Goal: Information Seeking & Learning: Learn about a topic

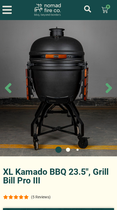
click at [108, 91] on icon "Next slide" at bounding box center [108, 88] width 7 height 10
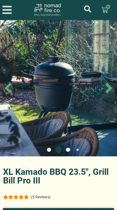
click at [107, 92] on icon "Next slide" at bounding box center [108, 88] width 16 height 16
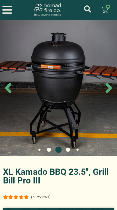
click at [106, 92] on icon "Next slide" at bounding box center [108, 88] width 16 height 16
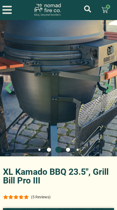
click at [107, 92] on icon "Next slide" at bounding box center [108, 88] width 16 height 16
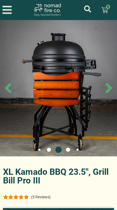
click at [107, 92] on icon "Next slide" at bounding box center [108, 88] width 16 height 16
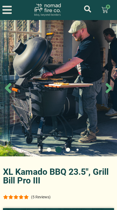
click at [10, 93] on icon "Previous slide" at bounding box center [8, 88] width 16 height 16
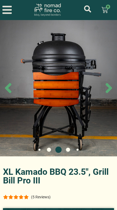
click at [110, 86] on icon "Next slide" at bounding box center [108, 88] width 16 height 16
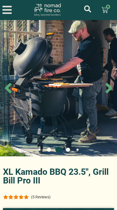
click at [107, 91] on icon "Next slide" at bounding box center [108, 88] width 16 height 16
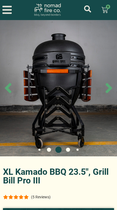
click at [7, 7] on icon "Open/Close Menu" at bounding box center [6, 10] width 9 height 8
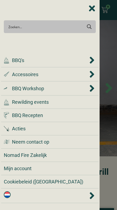
click at [110, 100] on div at bounding box center [58, 105] width 117 height 210
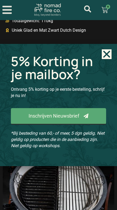
scroll to position [1155, 0]
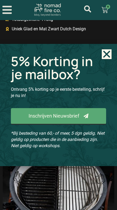
click at [105, 57] on use "Close" at bounding box center [106, 54] width 7 height 7
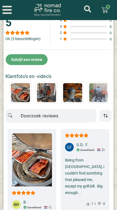
scroll to position [4277, 0]
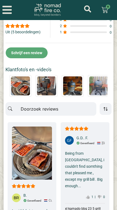
click at [33, 133] on img at bounding box center [32, 153] width 40 height 53
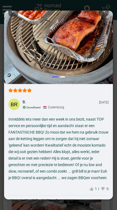
click at [46, 177] on div "Inmiddels iets meer dan een week in ons bezit, naast TOP service en persoonlijk…" at bounding box center [58, 148] width 100 height 65
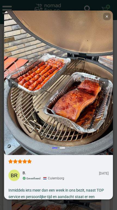
scroll to position [0, 0]
click at [102, 83] on icon at bounding box center [103, 83] width 3 height 2
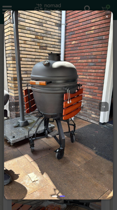
click at [105, 107] on div at bounding box center [103, 107] width 10 height 10
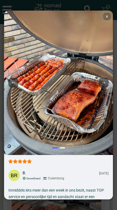
click at [104, 13] on img at bounding box center [58, 83] width 108 height 144
click at [106, 18] on span "✕" at bounding box center [107, 17] width 8 height 8
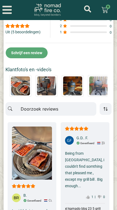
click at [102, 16] on link "€ 0,00 0 Winkelwagen" at bounding box center [105, 10] width 20 height 13
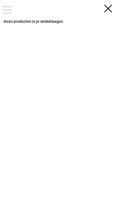
click at [105, 8] on div at bounding box center [107, 9] width 11 height 10
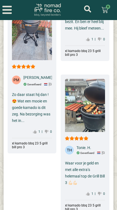
scroll to position [4576, 0]
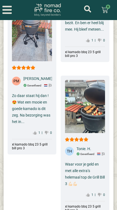
click at [92, 94] on img at bounding box center [85, 106] width 40 height 53
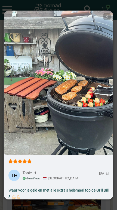
scroll to position [0, 0]
click at [103, 13] on img at bounding box center [58, 83] width 108 height 144
click at [107, 18] on span "✕" at bounding box center [107, 17] width 8 height 8
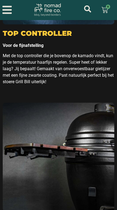
scroll to position [3308, 0]
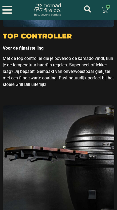
click at [9, 11] on icon "Open/Close Menu" at bounding box center [6, 10] width 9 height 8
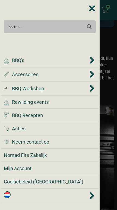
click at [91, 63] on icon "BBQ's" at bounding box center [91, 60] width 5 height 11
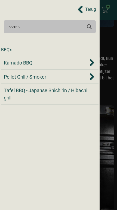
click at [92, 65] on icon "Kamado BBQ" at bounding box center [91, 62] width 5 height 11
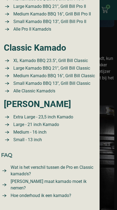
scroll to position [162, 0]
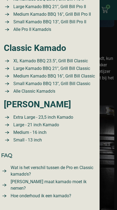
click at [41, 193] on span "Hoe onderhoud ik een kamado?" at bounding box center [40, 196] width 62 height 7
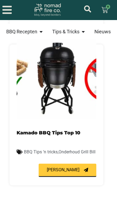
scroll to position [542, 0]
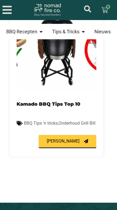
click at [69, 139] on span "Lees meer" at bounding box center [63, 141] width 33 height 4
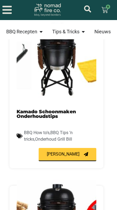
scroll to position [372, 0]
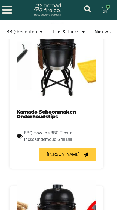
click at [62, 152] on span "Lees meer" at bounding box center [63, 154] width 33 height 4
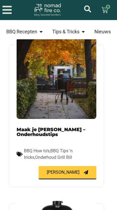
scroll to position [195, 0]
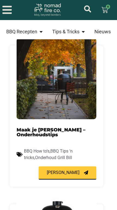
click at [69, 171] on span "Lees meer" at bounding box center [63, 173] width 33 height 4
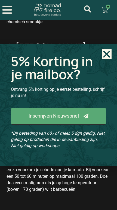
scroll to position [560, 0]
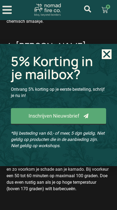
click at [104, 57] on use "Close" at bounding box center [106, 54] width 7 height 7
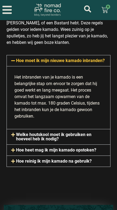
scroll to position [1181, 0]
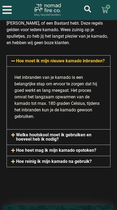
click at [61, 132] on link "Welke houtskool moet ik gebruiken en hoeveel heb ik nodig?" at bounding box center [53, 136] width 75 height 9
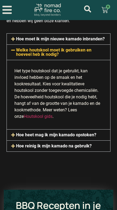
scroll to position [1202, 0]
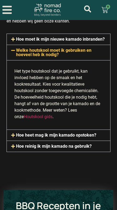
click at [68, 133] on link "Hoe heet mag ik mijn kamado opstoken?" at bounding box center [56, 135] width 80 height 5
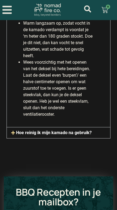
scroll to position [1311, 0]
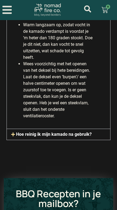
click at [62, 132] on link "Hoe reinig ik mijn kamado na gebruik?" at bounding box center [53, 134] width 75 height 5
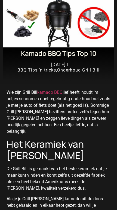
scroll to position [0, 0]
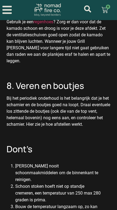
scroll to position [1056, 0]
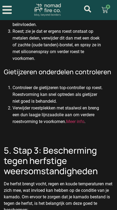
scroll to position [1297, 0]
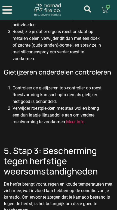
click at [79, 124] on link "Meer info" at bounding box center [75, 121] width 18 height 5
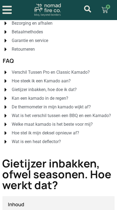
scroll to position [36, 0]
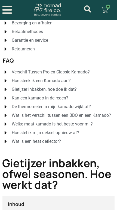
click at [72, 126] on span "Welke maat kamado is het beste voor mij?" at bounding box center [51, 124] width 82 height 7
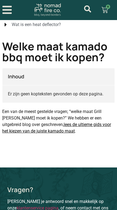
scroll to position [152, 0]
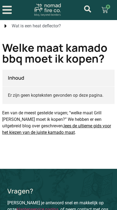
click at [75, 126] on link "lees de ultieme gids voor het kiezen van de juiste kamado maat" at bounding box center [56, 129] width 108 height 12
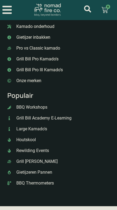
scroll to position [2864, 0]
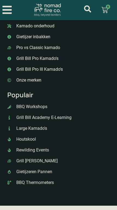
click at [27, 83] on span "Onze merken" at bounding box center [28, 80] width 26 height 7
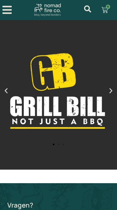
click at [107, 94] on img "1 / 3" at bounding box center [58, 92] width 106 height 91
click at [107, 90] on icon "Volgende slide" at bounding box center [110, 90] width 7 height 7
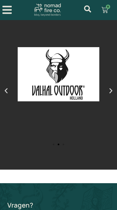
click at [114, 87] on icon "Volgende slide" at bounding box center [110, 90] width 7 height 7
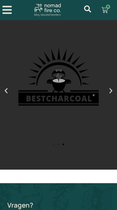
click at [110, 89] on icon "Volgende slide" at bounding box center [110, 90] width 3 height 5
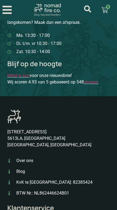
scroll to position [356, 0]
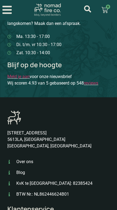
click at [94, 81] on link "reviews" at bounding box center [90, 83] width 14 height 5
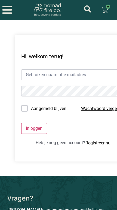
type input "ddeklerk@gmail.com"
click at [40, 127] on button "Inloggen" at bounding box center [34, 128] width 26 height 11
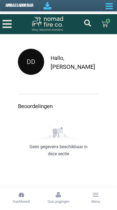
click at [12, 22] on icon "Open/Close Menu" at bounding box center [6, 24] width 9 height 11
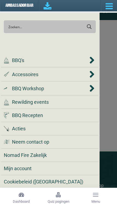
scroll to position [67, 0]
click at [36, 155] on span "Nomad Fire Zakelijk" at bounding box center [25, 155] width 43 height 7
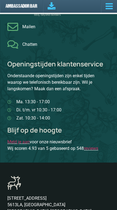
scroll to position [1105, 0]
